Goal: Task Accomplishment & Management: Use online tool/utility

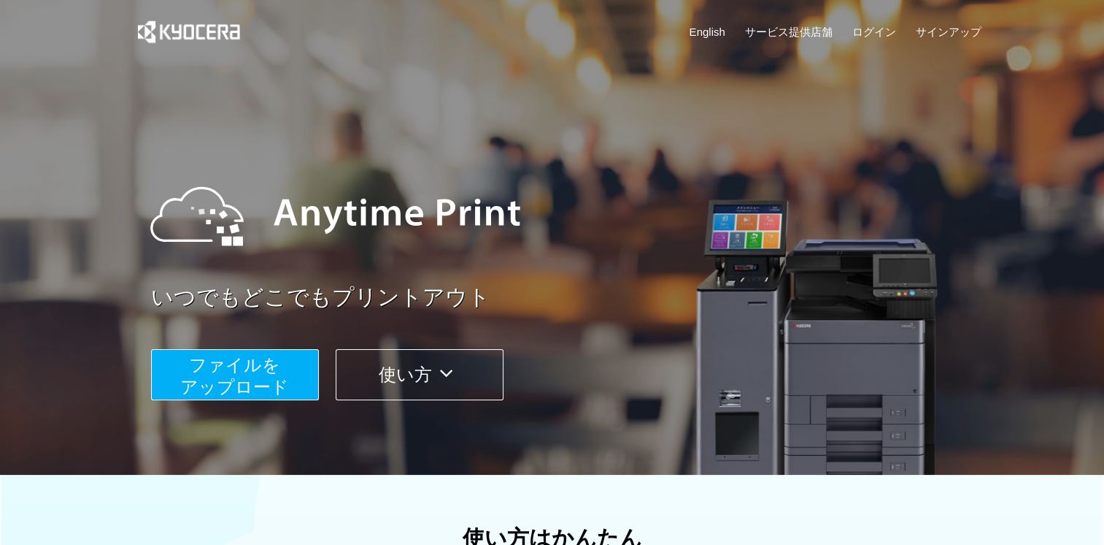
click at [593, 165] on div at bounding box center [563, 215] width 855 height 131
click at [288, 379] on button "ファイルを ​​アップロード" at bounding box center [235, 374] width 168 height 51
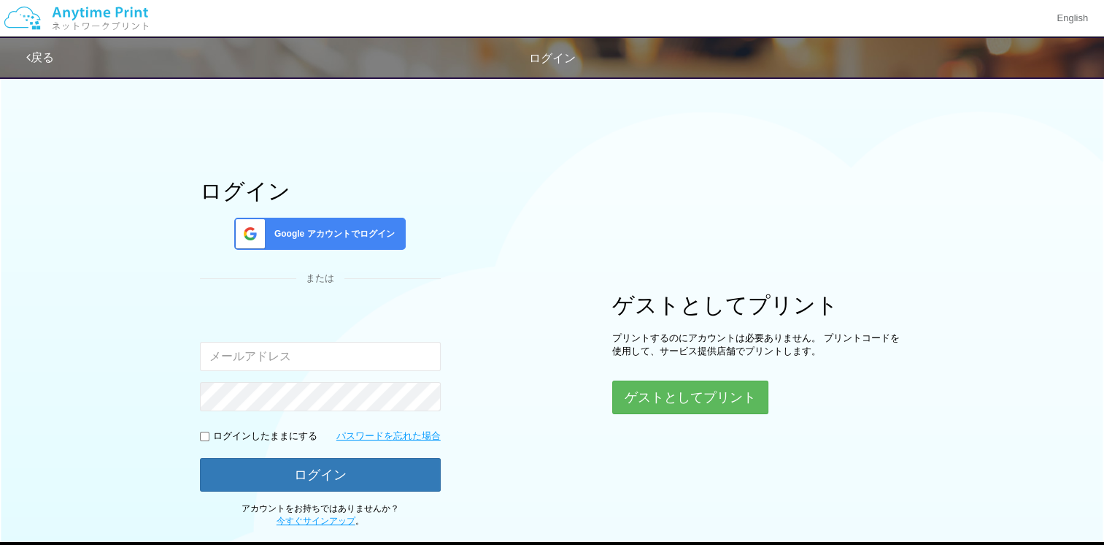
click at [288, 379] on div "入力されたメールアドレスまたはパスワードが正しくありません。" at bounding box center [320, 359] width 241 height 104
click at [686, 407] on button "ゲストとしてプリント" at bounding box center [689, 397] width 155 height 32
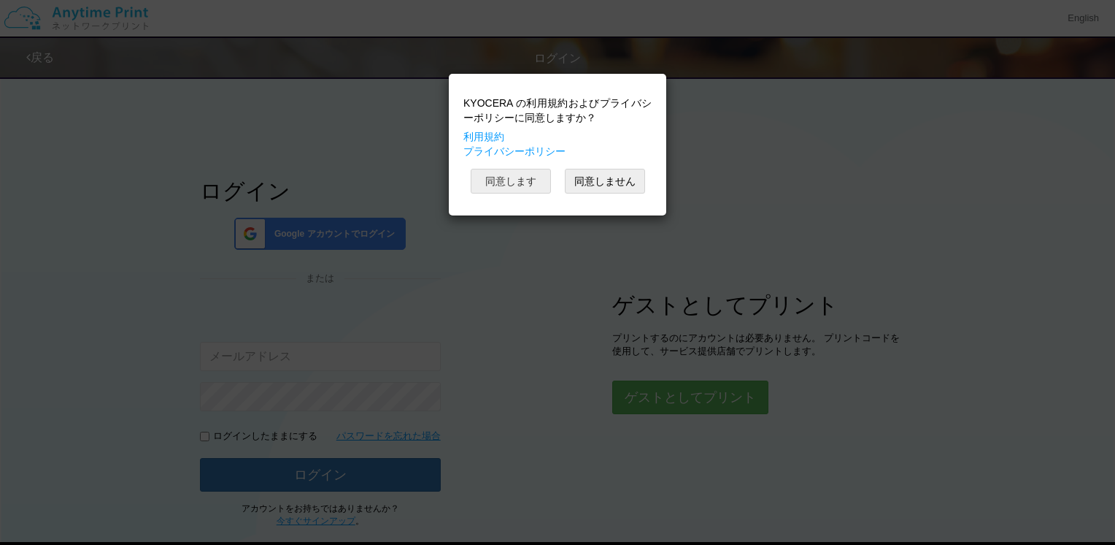
click at [516, 188] on button "同意します" at bounding box center [511, 181] width 80 height 25
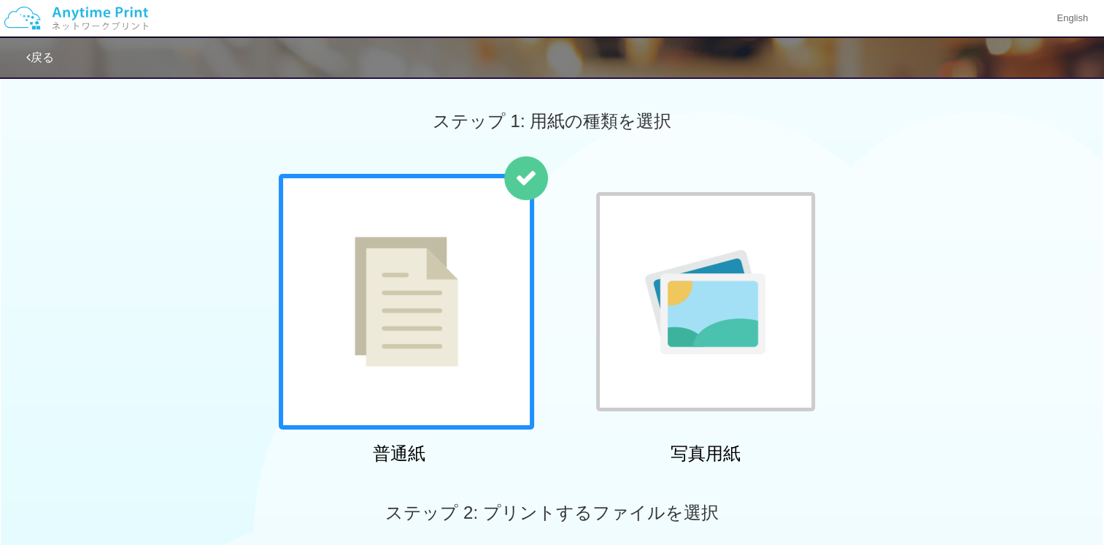
click at [677, 255] on img at bounding box center [705, 302] width 120 height 104
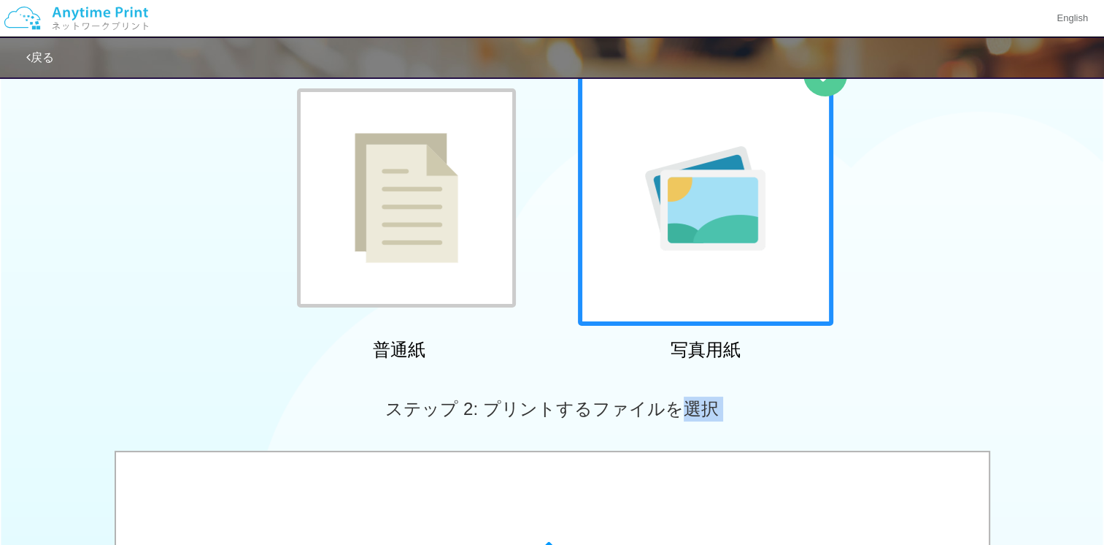
drag, startPoint x: 688, startPoint y: 504, endPoint x: 683, endPoint y: 576, distance: 72.4
click at [683, 441] on html "English 戻る ステップ 1: 用紙の種類を選択 普通紙 写真用紙" at bounding box center [552, 168] width 1104 height 545
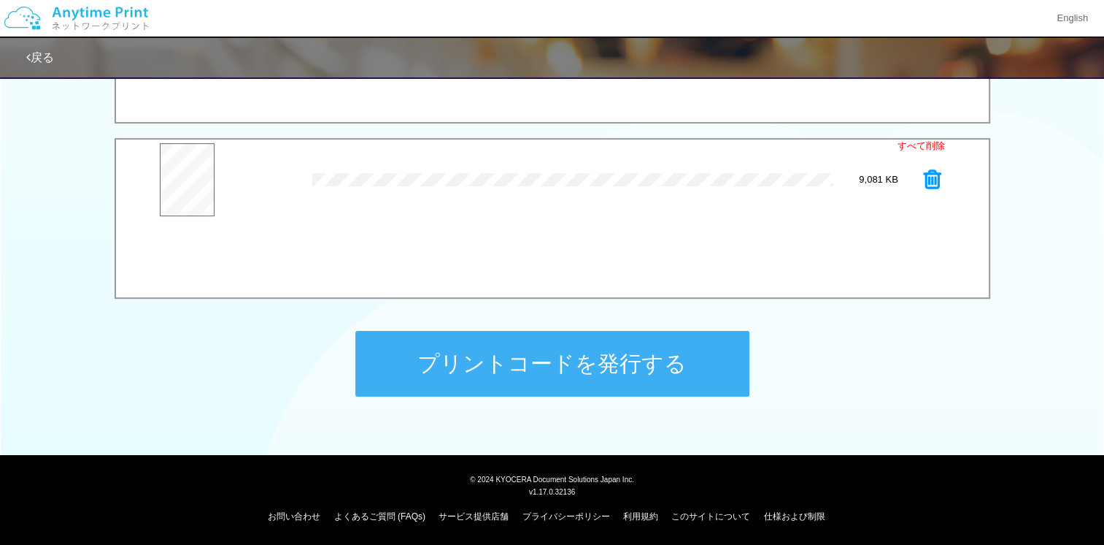
scroll to position [88, 0]
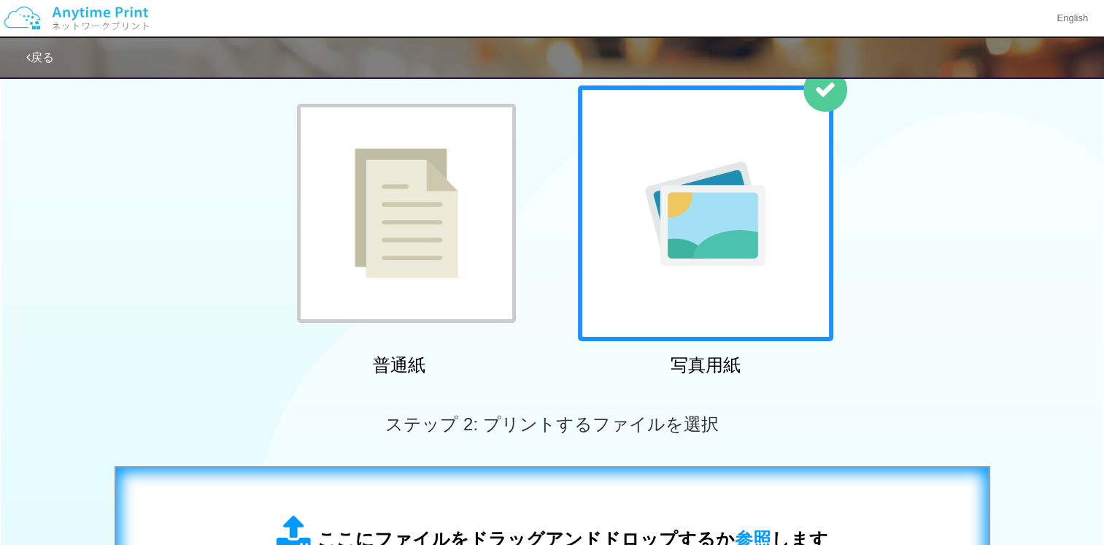
click at [615, 499] on div "ここにファイルをドラッグアンドドロップするか 参照 します" at bounding box center [553, 534] width 844 height 104
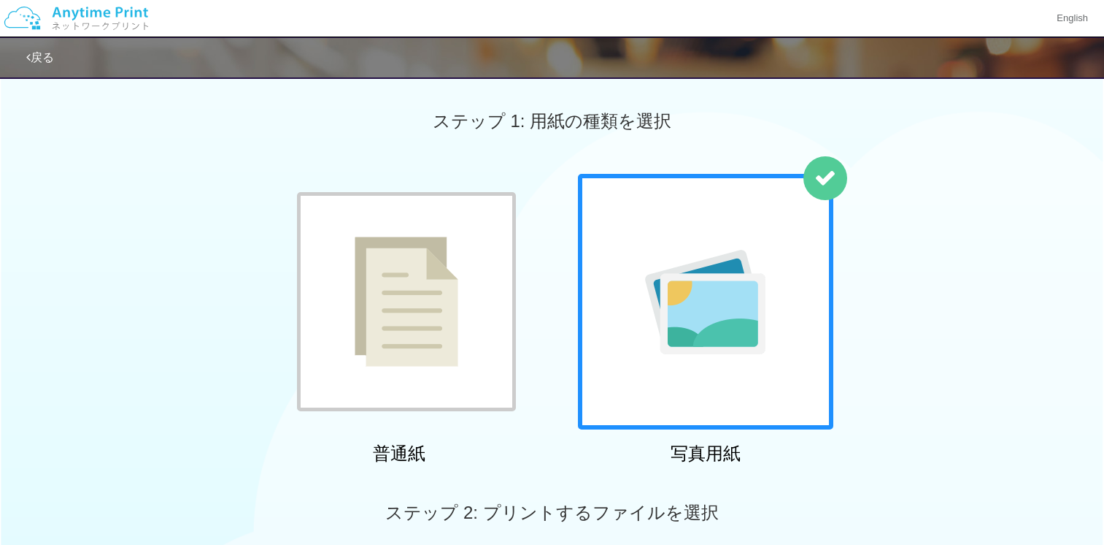
scroll to position [468, 0]
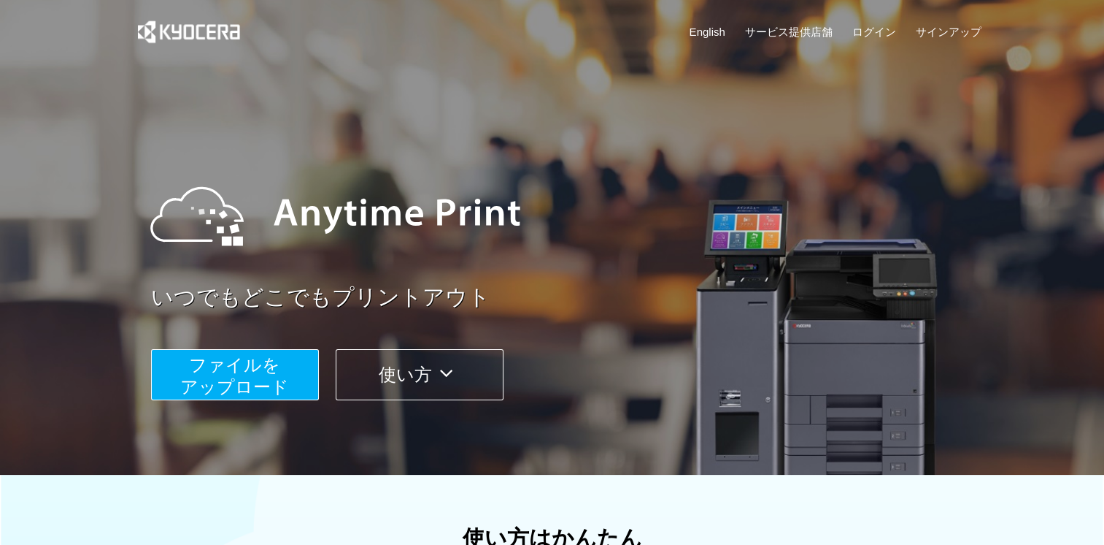
click at [246, 361] on span "ファイルを ​​アップロード" at bounding box center [234, 376] width 109 height 42
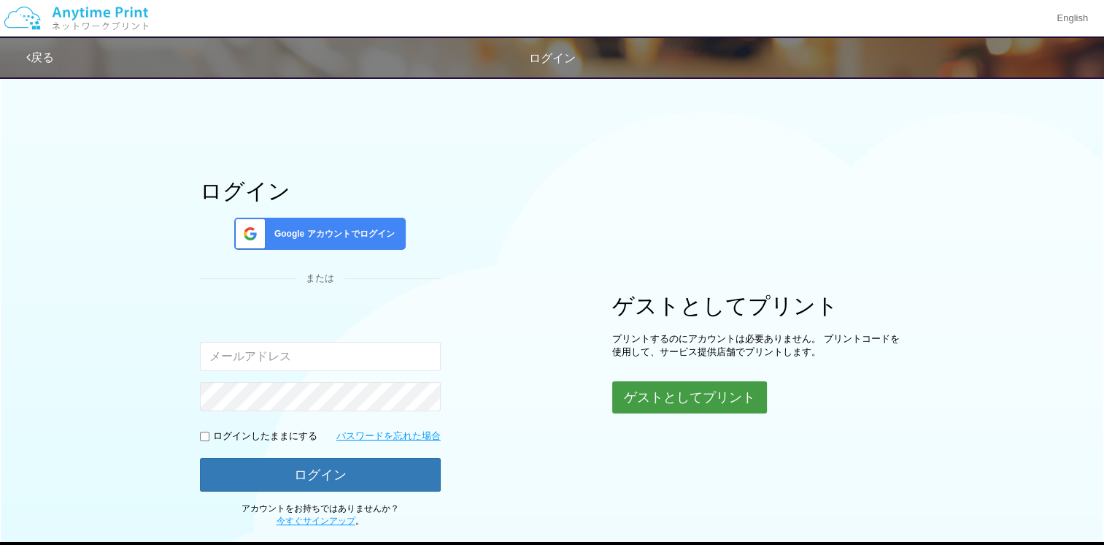
click at [685, 387] on button "ゲストとしてプリント" at bounding box center [689, 397] width 155 height 32
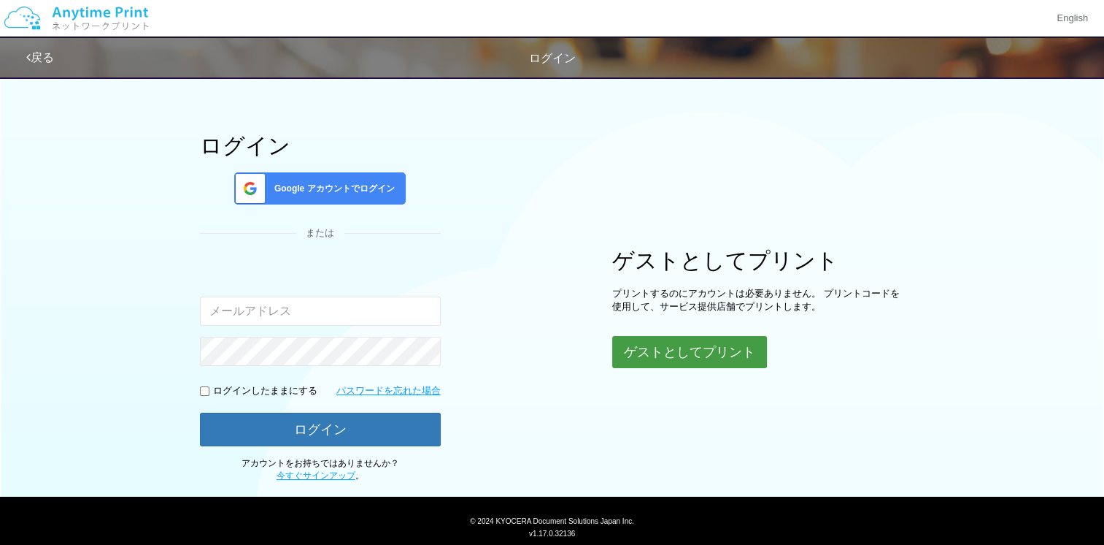
scroll to position [86, 0]
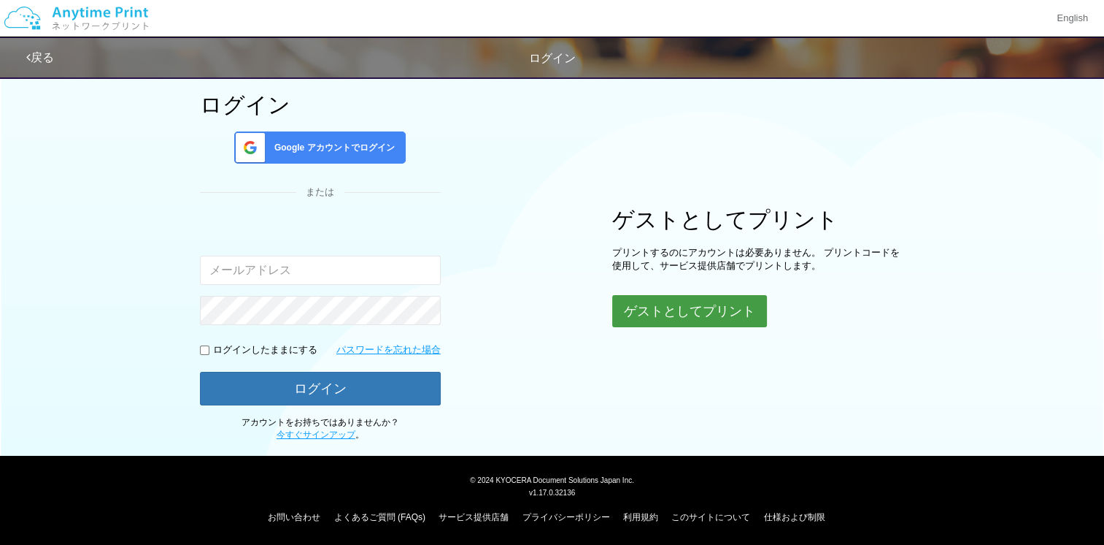
click at [666, 302] on button "ゲストとしてプリント" at bounding box center [689, 311] width 155 height 32
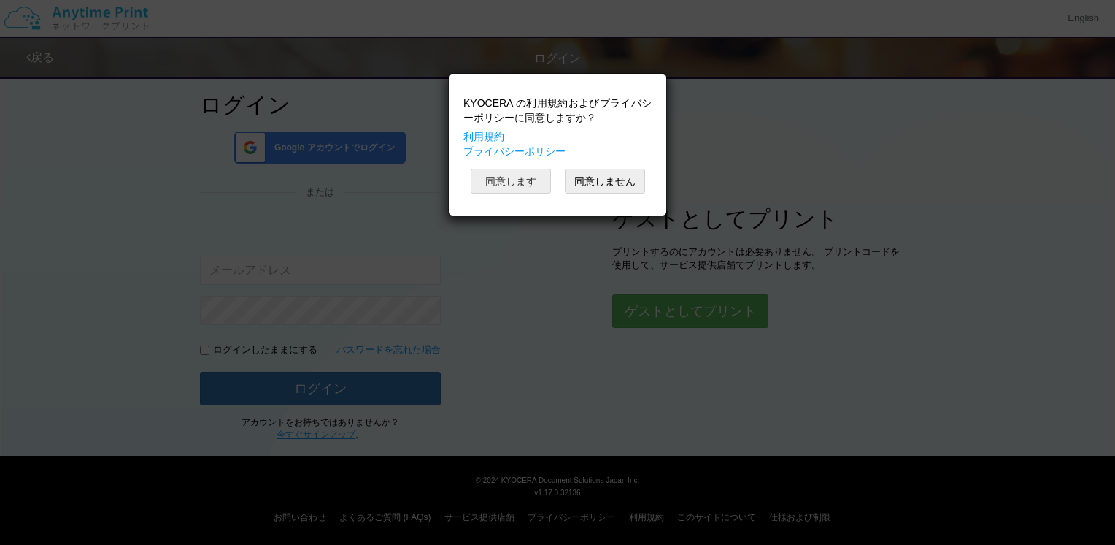
click at [515, 180] on button "同意します" at bounding box center [511, 181] width 80 height 25
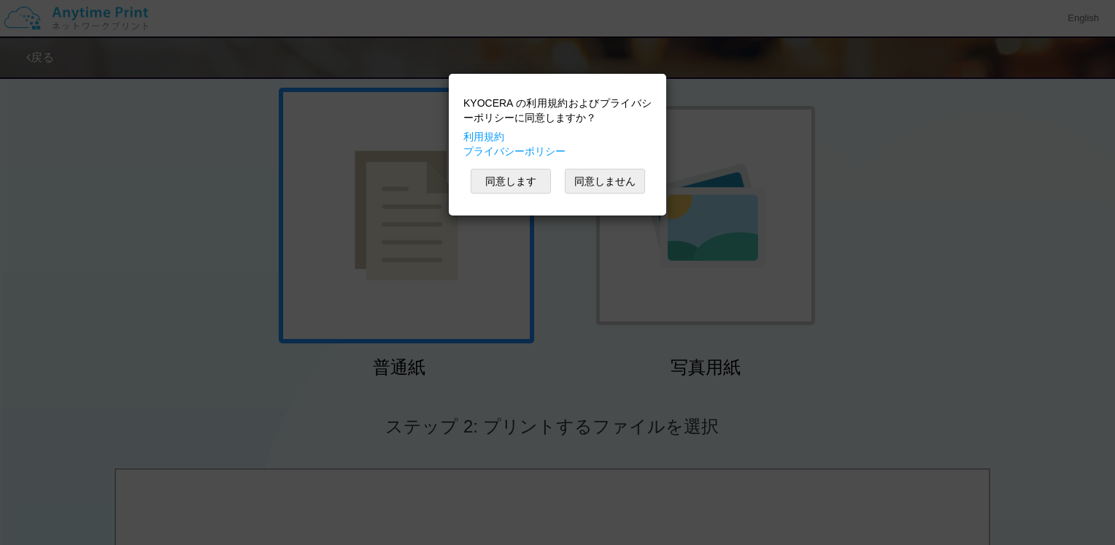
click at [467, 282] on div "KYOCERA の利用規約およびプライバシーポリシーに同意しますか？ 利用規約 プライバシーポリシー 同意します 同意しません" at bounding box center [557, 272] width 1115 height 545
click at [496, 183] on button "同意します" at bounding box center [511, 181] width 80 height 25
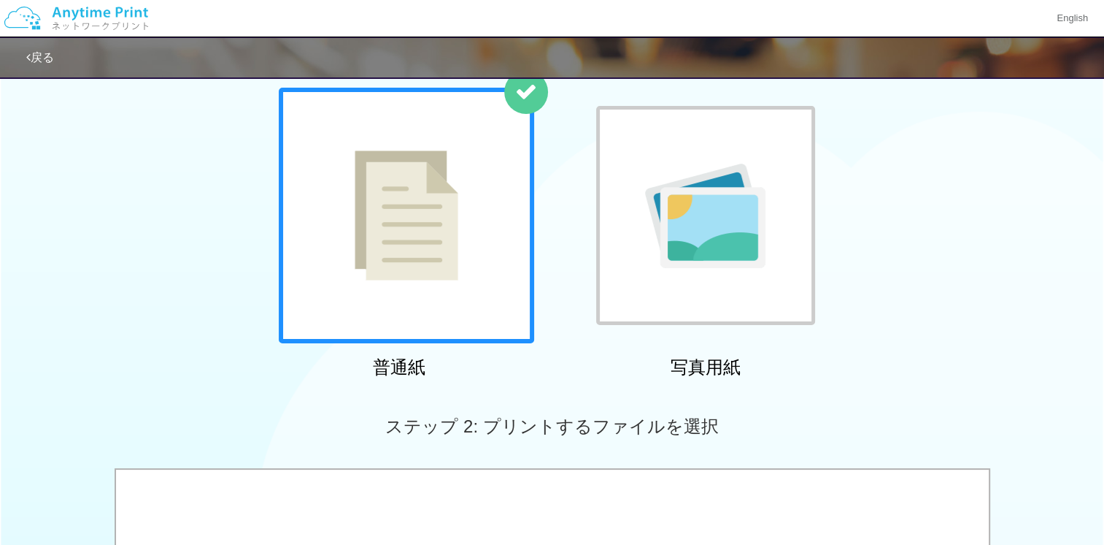
click at [473, 237] on div at bounding box center [406, 215] width 255 height 255
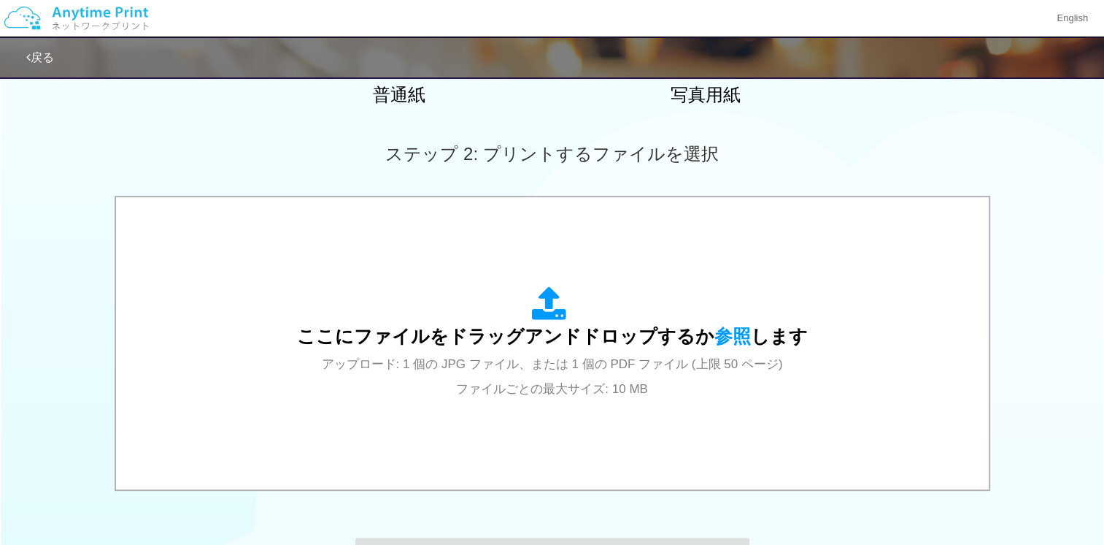
scroll to position [378, 0]
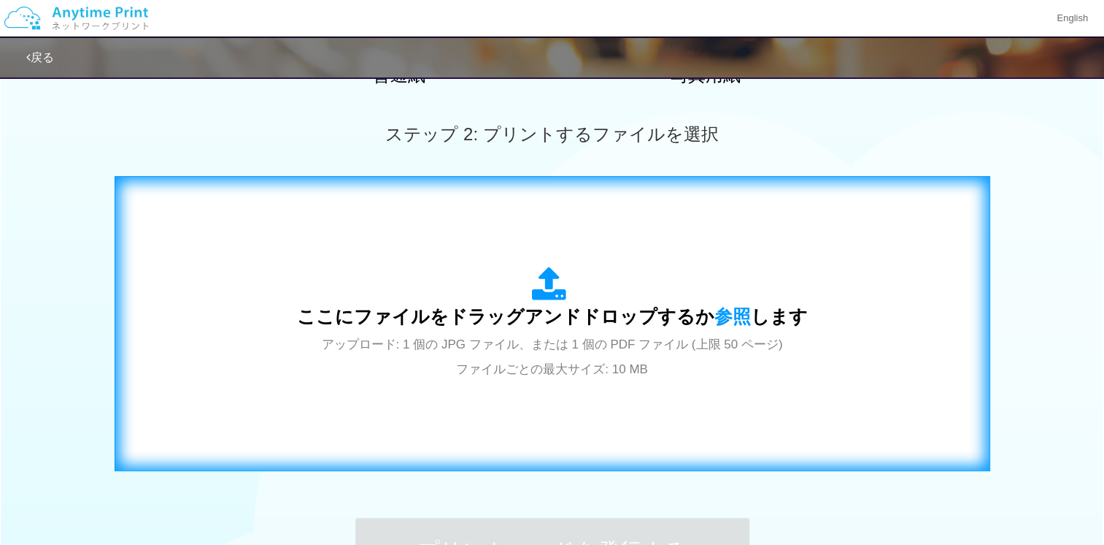
click at [467, 301] on div "ここにファイルをドラッグアンドドロップするか 参照 します アップロード: 1 個の JPG ファイル、または 1 個の PDF ファイル (上限 50 ペー…" at bounding box center [552, 323] width 511 height 114
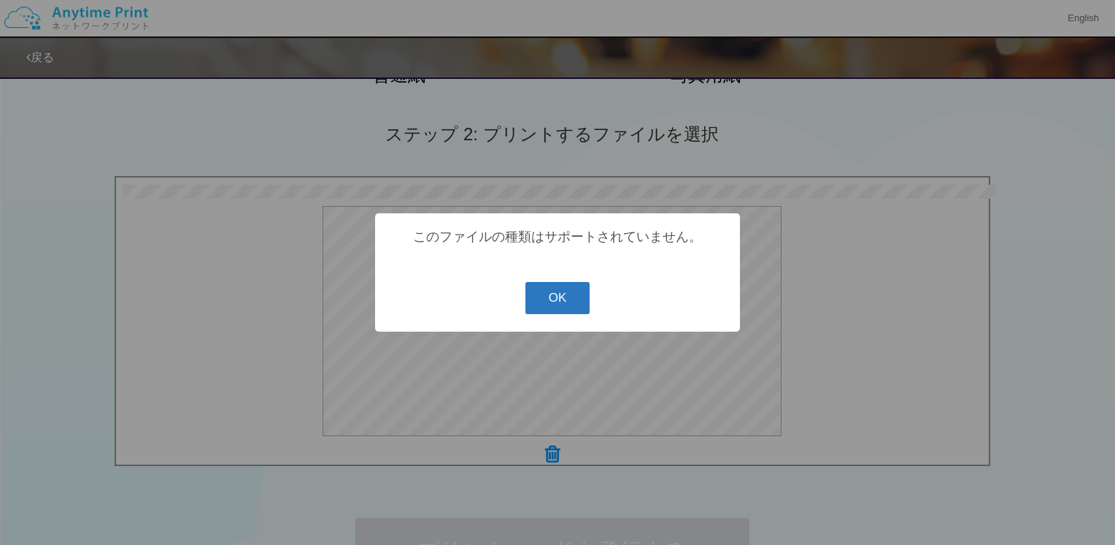
click at [546, 306] on button "OK" at bounding box center [558, 298] width 65 height 32
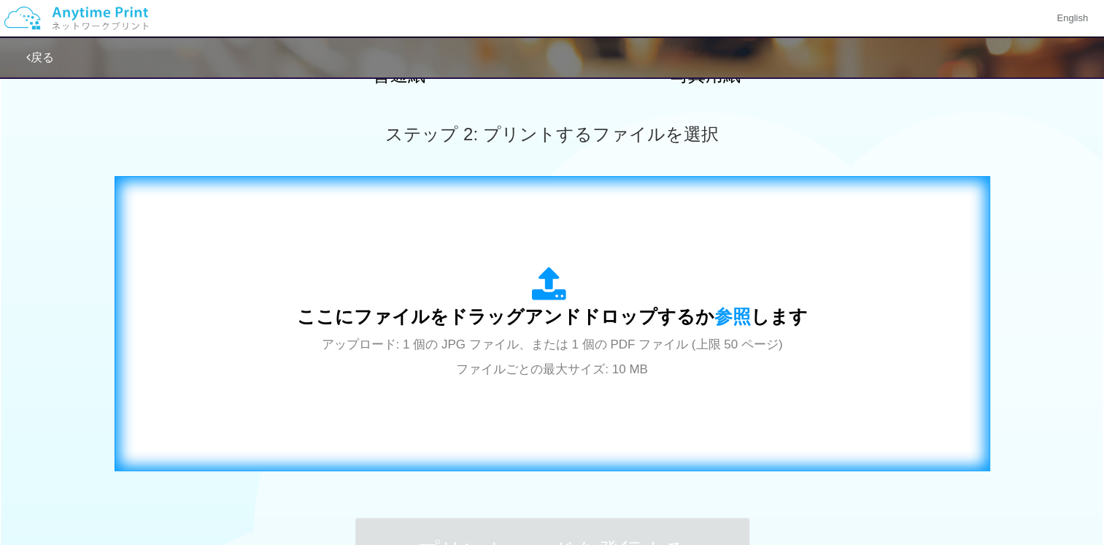
click at [437, 237] on div "ここにファイルをドラッグアンドドロップするか 参照 します アップロード: 1 個の JPG ファイル、または 1 個の PDF ファイル (上限 50 ペー…" at bounding box center [552, 323] width 845 height 264
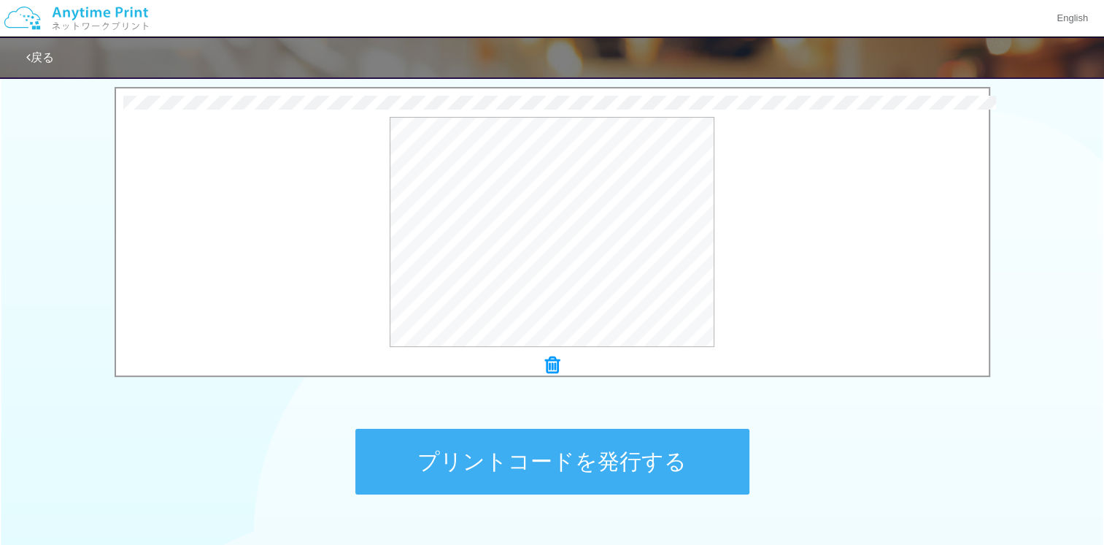
scroll to position [565, 0]
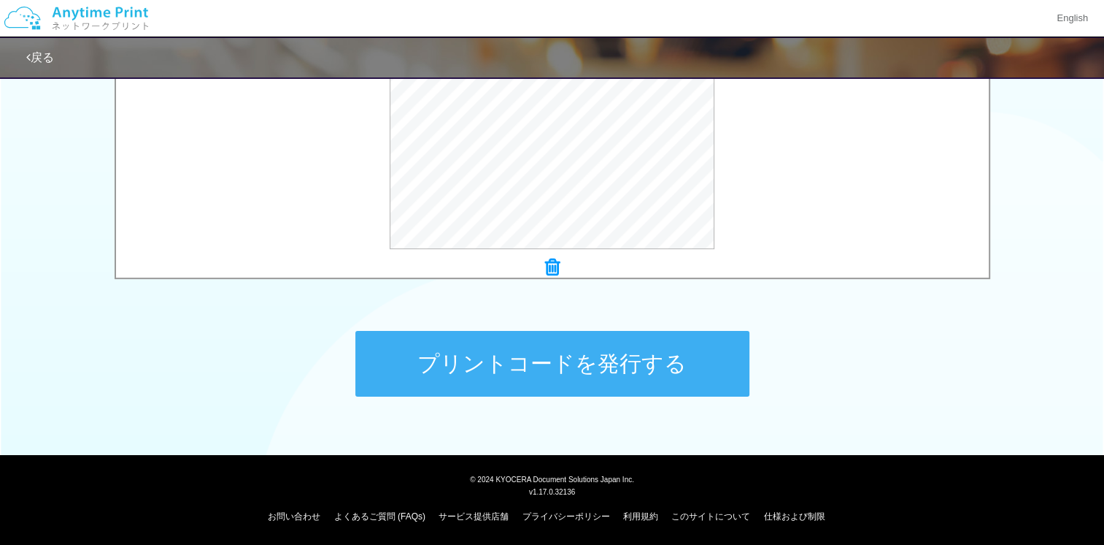
click at [553, 374] on button "プリントコードを発行する" at bounding box center [552, 364] width 394 height 66
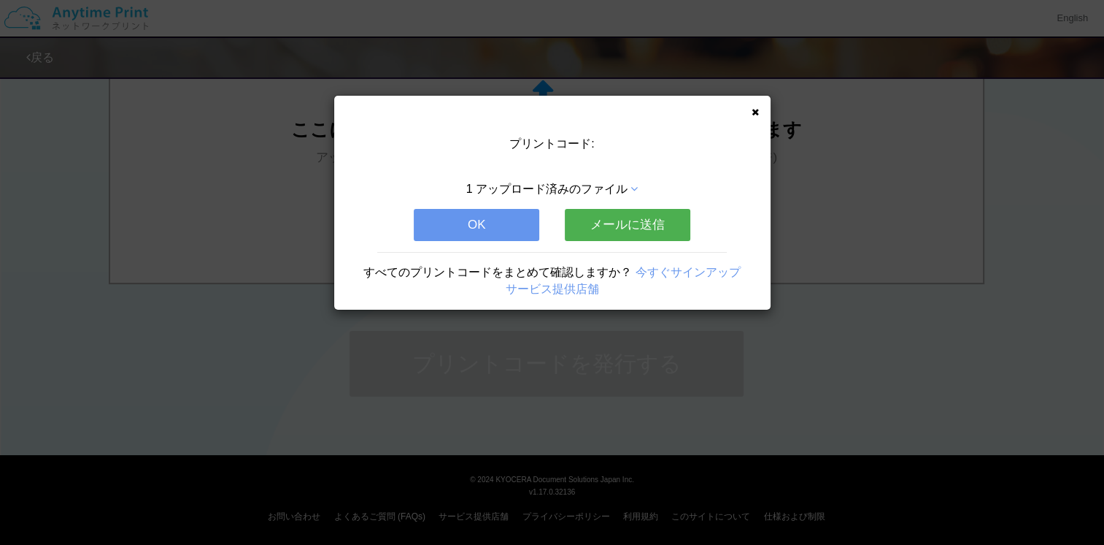
scroll to position [0, 0]
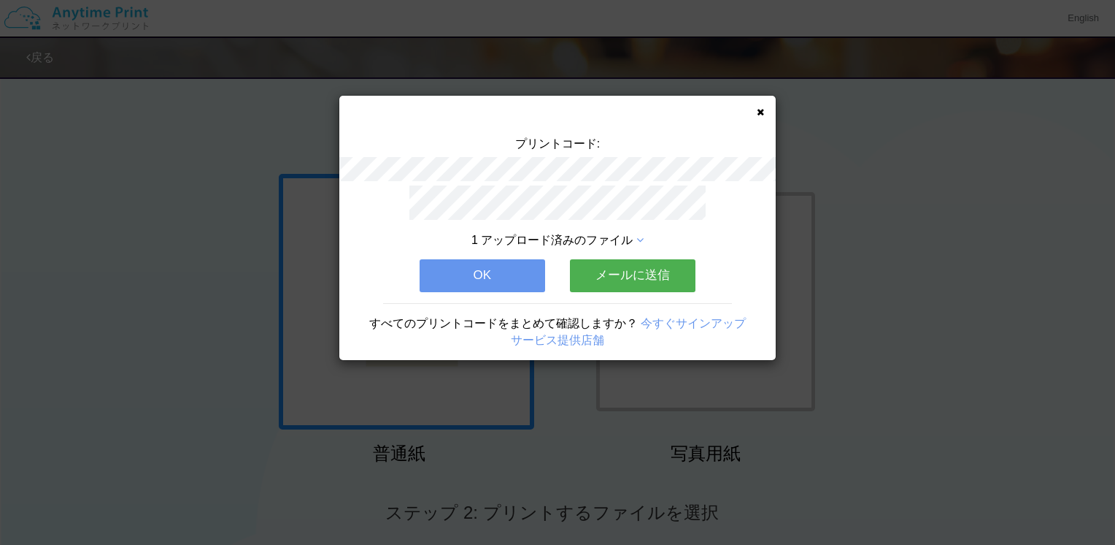
click at [625, 265] on button "メールに送信" at bounding box center [633, 275] width 126 height 32
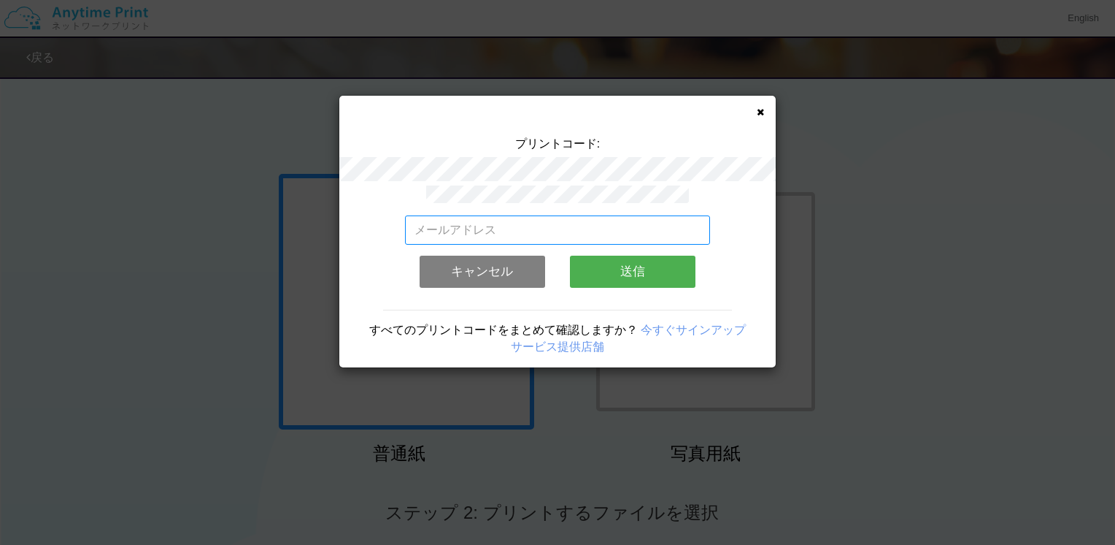
click at [564, 215] on input "email" at bounding box center [558, 229] width 306 height 29
type input "masako_hoony@docomo.ne.jp"
click at [596, 258] on button "送信" at bounding box center [633, 271] width 126 height 32
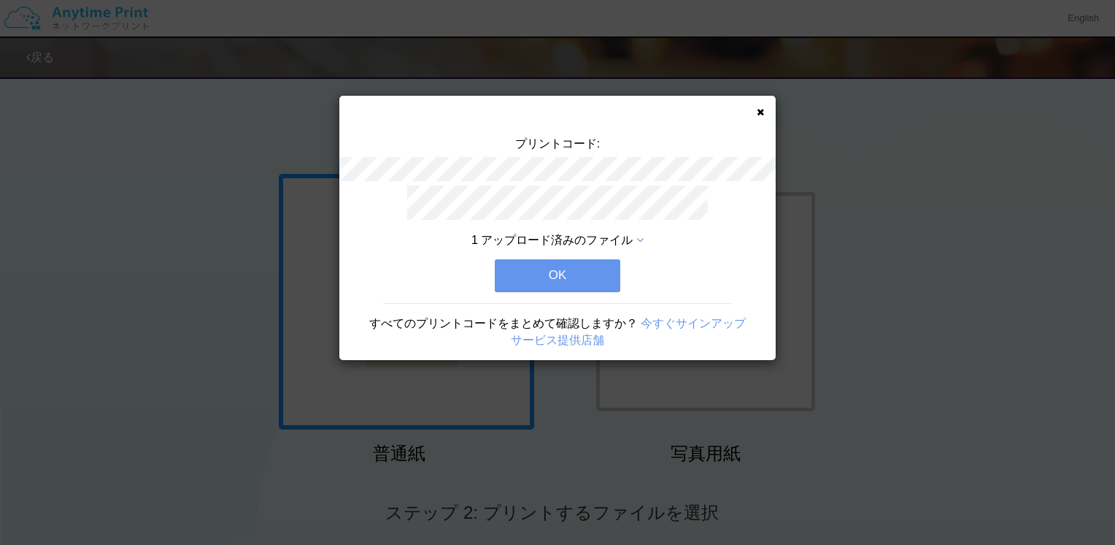
click at [593, 261] on button "OK" at bounding box center [558, 275] width 126 height 32
